Goal: Task Accomplishment & Management: Manage account settings

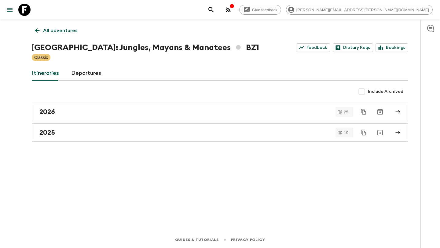
click at [52, 75] on link "Itineraries" at bounding box center [45, 73] width 27 height 15
click at [52, 72] on link "Itineraries" at bounding box center [45, 73] width 27 height 15
click at [38, 29] on icon at bounding box center [37, 30] width 7 height 7
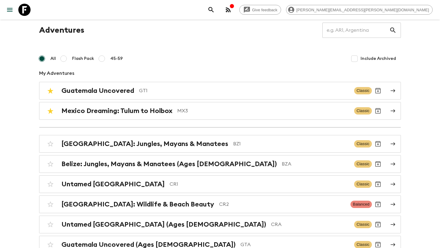
scroll to position [10, 0]
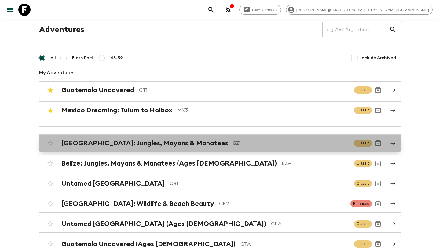
click at [162, 146] on h2 "[GEOGRAPHIC_DATA]: Jungles, Mayans & Manatees" at bounding box center [144, 143] width 167 height 8
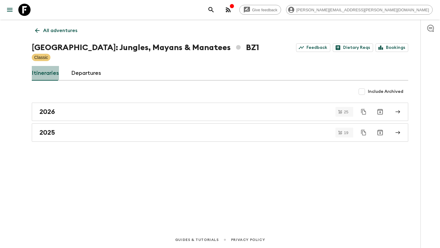
click at [51, 75] on link "Itineraries" at bounding box center [45, 73] width 27 height 15
click at [75, 74] on link "Departures" at bounding box center [86, 73] width 30 height 15
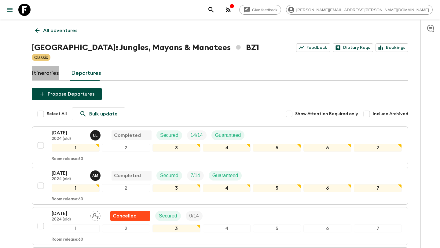
click at [52, 74] on link "Itineraries" at bounding box center [45, 73] width 27 height 15
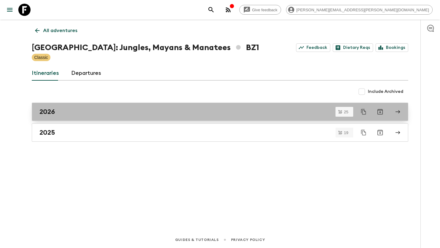
click at [67, 112] on div "2026" at bounding box center [213, 112] width 349 height 8
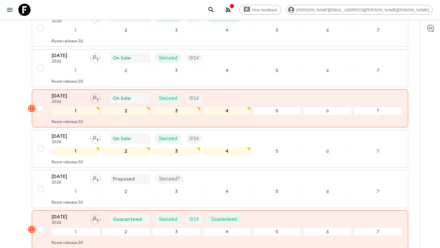
scroll to position [866, 0]
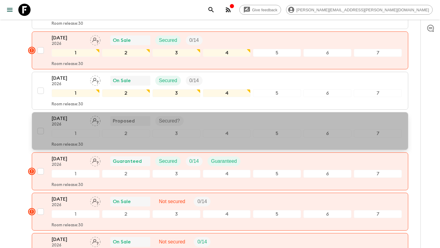
click at [209, 115] on div "[DATE] 2026 Proposed Secured?" at bounding box center [227, 121] width 350 height 12
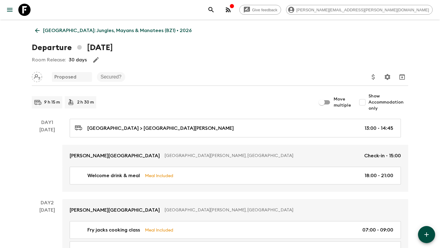
click at [72, 77] on p "Proposed" at bounding box center [65, 76] width 22 height 7
click at [95, 57] on icon "button" at bounding box center [95, 59] width 7 height 7
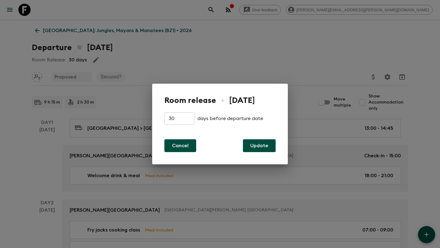
click at [171, 148] on button "Cancel" at bounding box center [180, 145] width 32 height 13
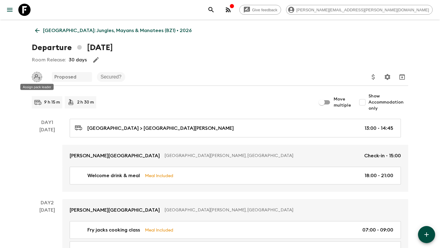
click at [38, 79] on icon "Assign pack leader" at bounding box center [37, 77] width 10 height 10
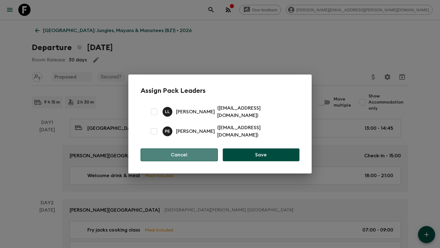
click at [180, 152] on button "Cancel" at bounding box center [178, 154] width 77 height 13
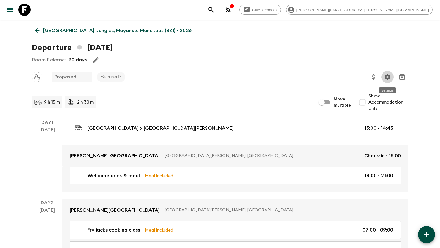
click at [390, 80] on icon "Settings" at bounding box center [387, 76] width 7 height 7
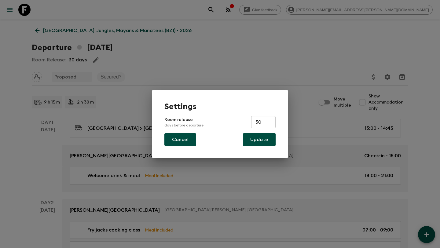
click at [184, 140] on button "Cancel" at bounding box center [180, 139] width 32 height 13
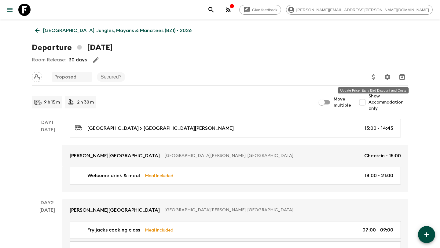
click at [373, 76] on icon "Update Price, Early Bird Discount and Costs" at bounding box center [373, 76] width 7 height 7
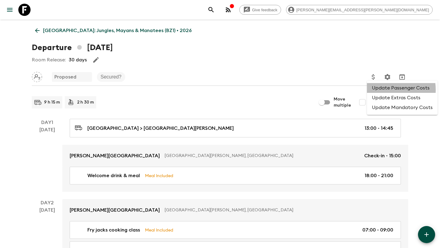
click at [381, 90] on li "Update Passenger Costs" at bounding box center [402, 88] width 71 height 10
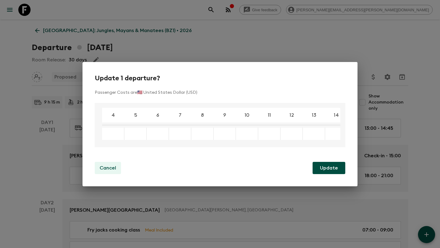
click at [110, 167] on p "Cancel" at bounding box center [108, 167] width 16 height 7
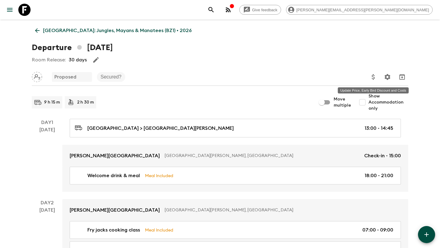
click at [373, 78] on icon "Update Price, Early Bird Discount and Costs" at bounding box center [372, 76] width 3 height 5
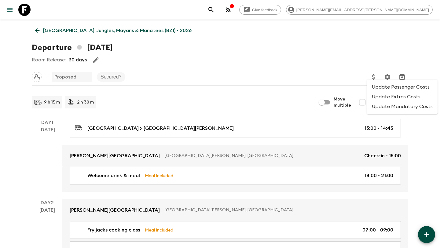
click at [377, 97] on li "Update Extras Costs" at bounding box center [402, 97] width 71 height 10
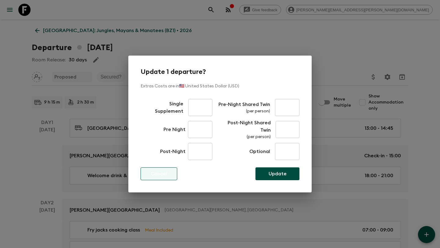
click at [154, 172] on p "Cancel" at bounding box center [159, 173] width 16 height 7
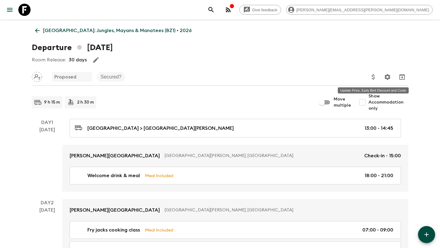
click at [375, 79] on icon "Update Price, Early Bird Discount and Costs" at bounding box center [373, 76] width 7 height 7
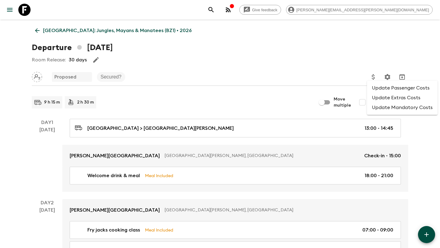
click at [381, 111] on li "Update Mandatory Costs" at bounding box center [402, 108] width 71 height 10
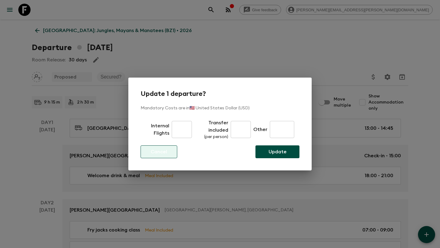
click at [162, 150] on p "Cancel" at bounding box center [159, 151] width 16 height 7
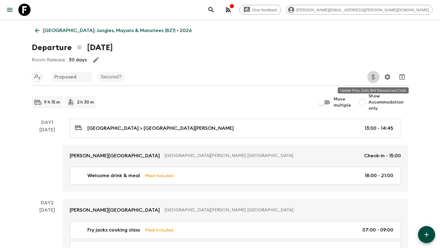
click at [372, 80] on icon "Update Price, Early Bird Discount and Costs" at bounding box center [373, 76] width 7 height 7
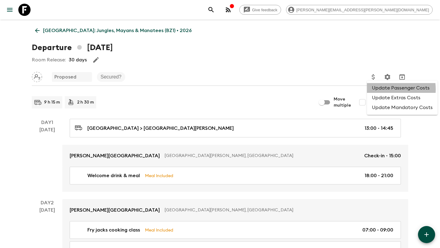
click at [379, 89] on li "Update Passenger Costs" at bounding box center [402, 88] width 71 height 10
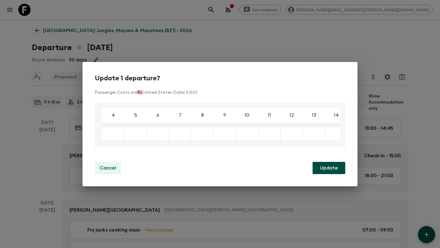
click at [104, 165] on p "Cancel" at bounding box center [108, 167] width 16 height 7
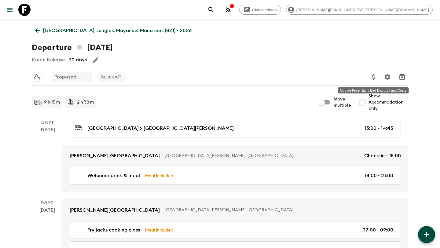
click at [373, 79] on icon "Update Price, Early Bird Discount and Costs" at bounding box center [372, 76] width 3 height 5
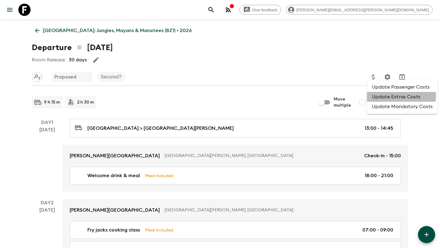
click at [385, 95] on li "Update Extras Costs" at bounding box center [402, 97] width 71 height 10
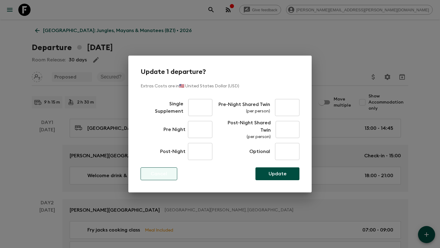
click at [172, 175] on button "Cancel" at bounding box center [158, 173] width 37 height 13
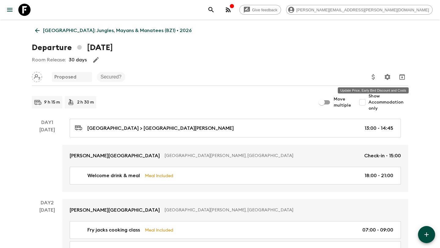
click at [375, 79] on icon "Update Price, Early Bird Discount and Costs" at bounding box center [373, 76] width 7 height 7
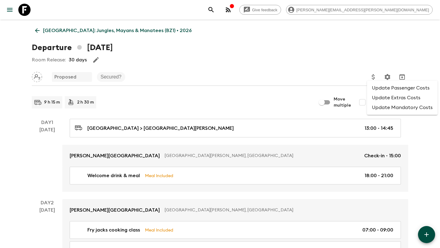
click at [381, 110] on li "Update Mandatory Costs" at bounding box center [402, 108] width 71 height 10
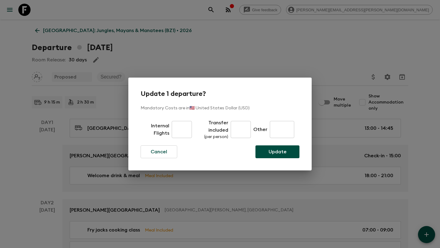
click at [238, 127] on input "text" at bounding box center [241, 129] width 20 height 17
click at [160, 155] on button "Cancel" at bounding box center [158, 151] width 37 height 13
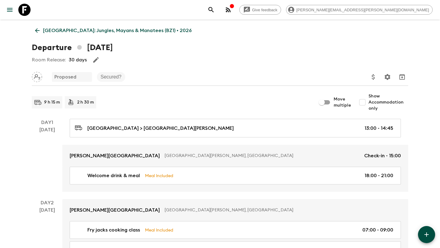
click at [120, 58] on div "Room Release: 30 days" at bounding box center [220, 60] width 376 height 12
